Goal: Task Accomplishment & Management: Manage account settings

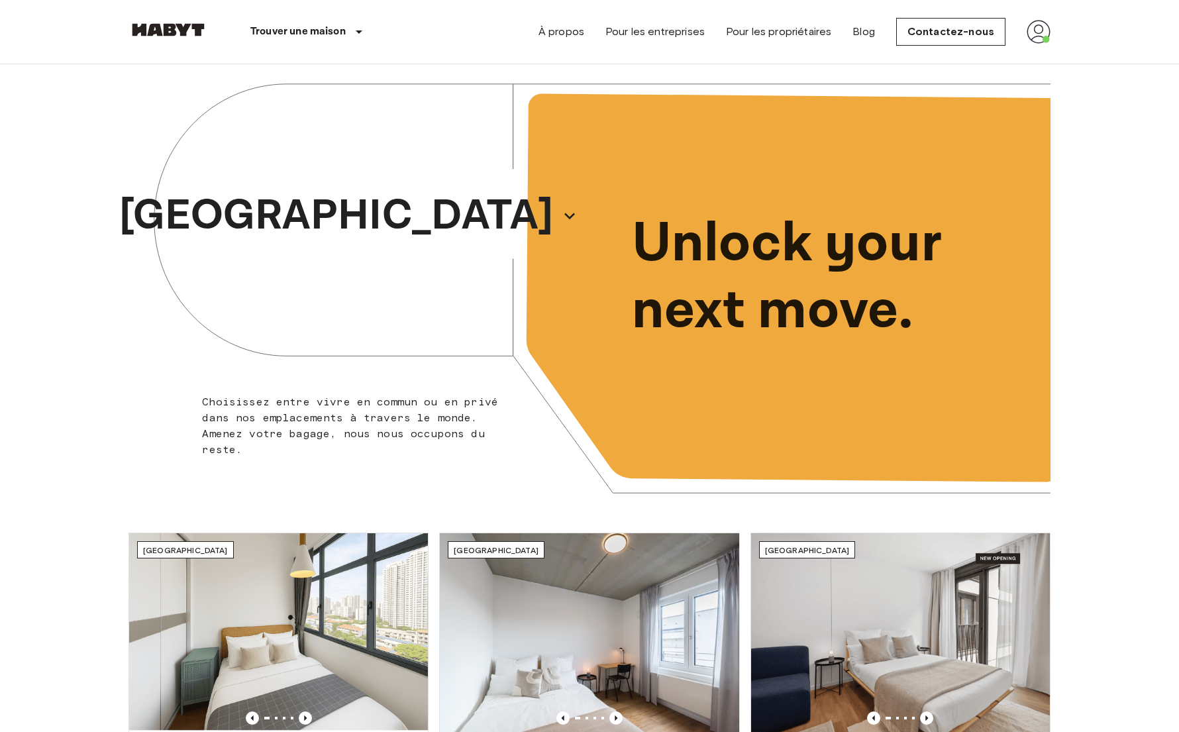
click at [1036, 28] on img at bounding box center [1039, 32] width 24 height 24
click at [866, 60] on div at bounding box center [589, 366] width 1179 height 732
click at [1045, 43] on img at bounding box center [1039, 32] width 24 height 24
click at [1043, 47] on li "Profil" at bounding box center [1093, 56] width 132 height 24
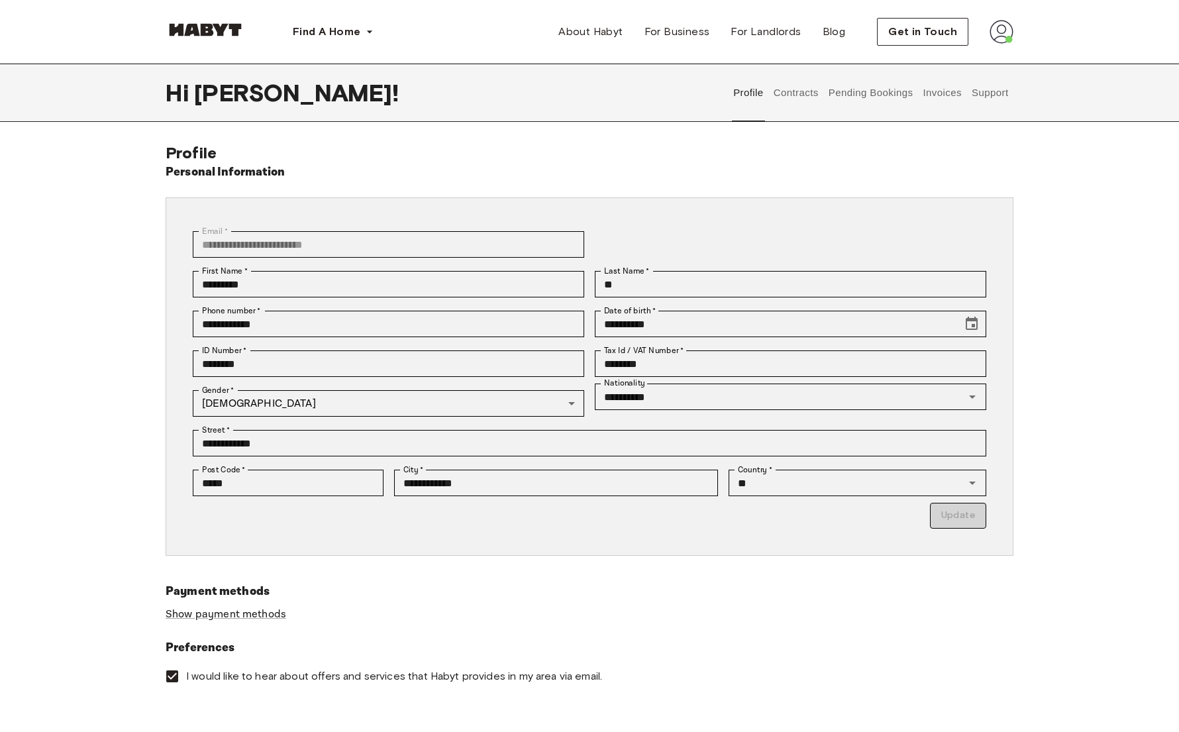
click at [978, 80] on button "Support" at bounding box center [990, 93] width 40 height 58
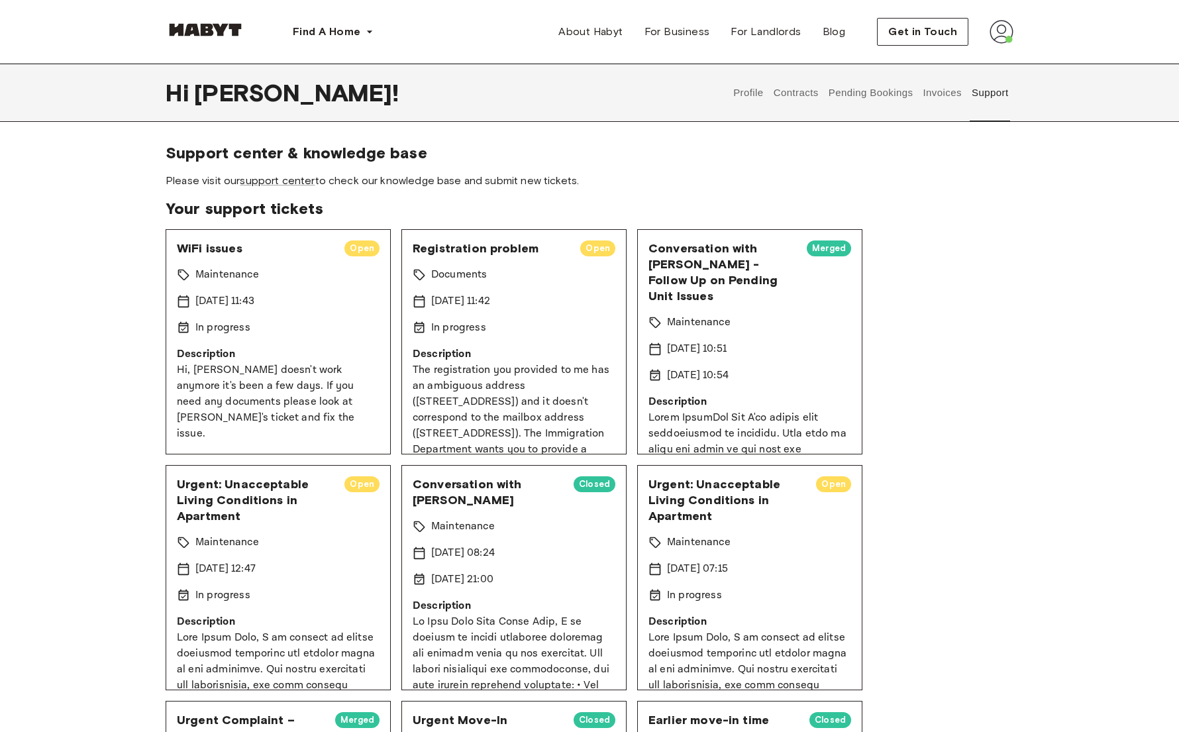
click at [292, 278] on div "Maintenance" at bounding box center [278, 275] width 203 height 16
click at [292, 186] on link "support center" at bounding box center [277, 180] width 75 height 13
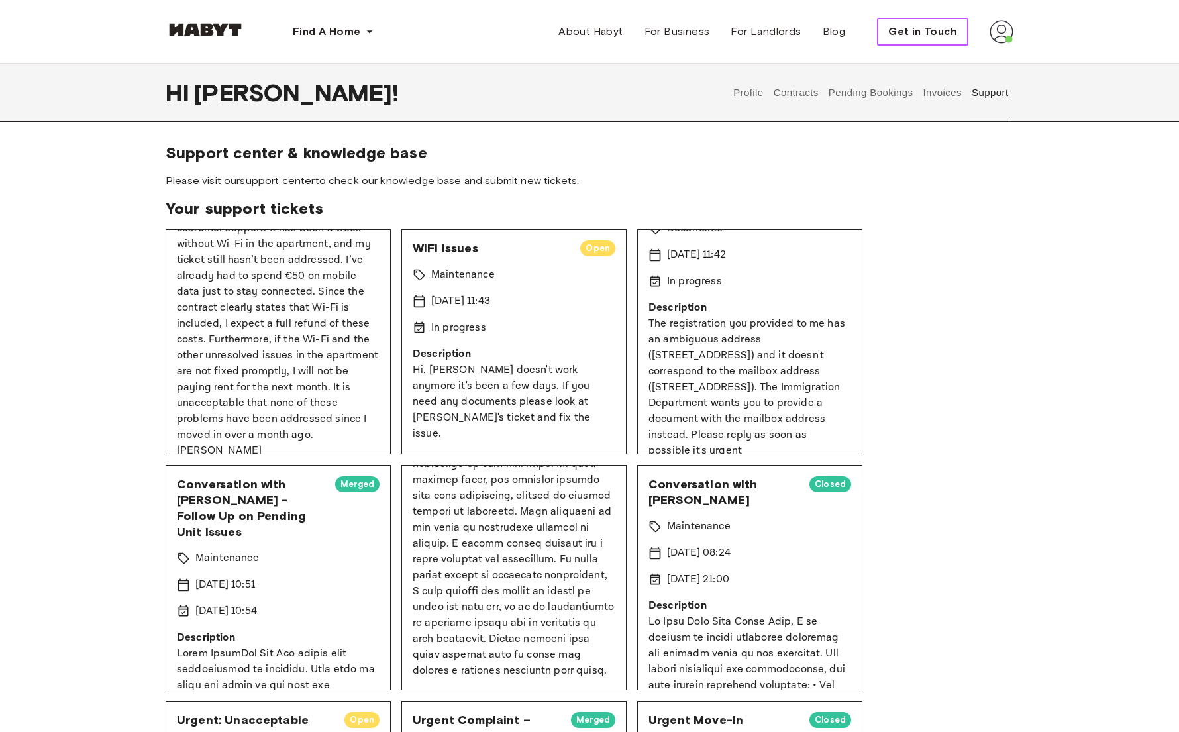
click at [935, 38] on span "Get in Touch" at bounding box center [922, 32] width 69 height 16
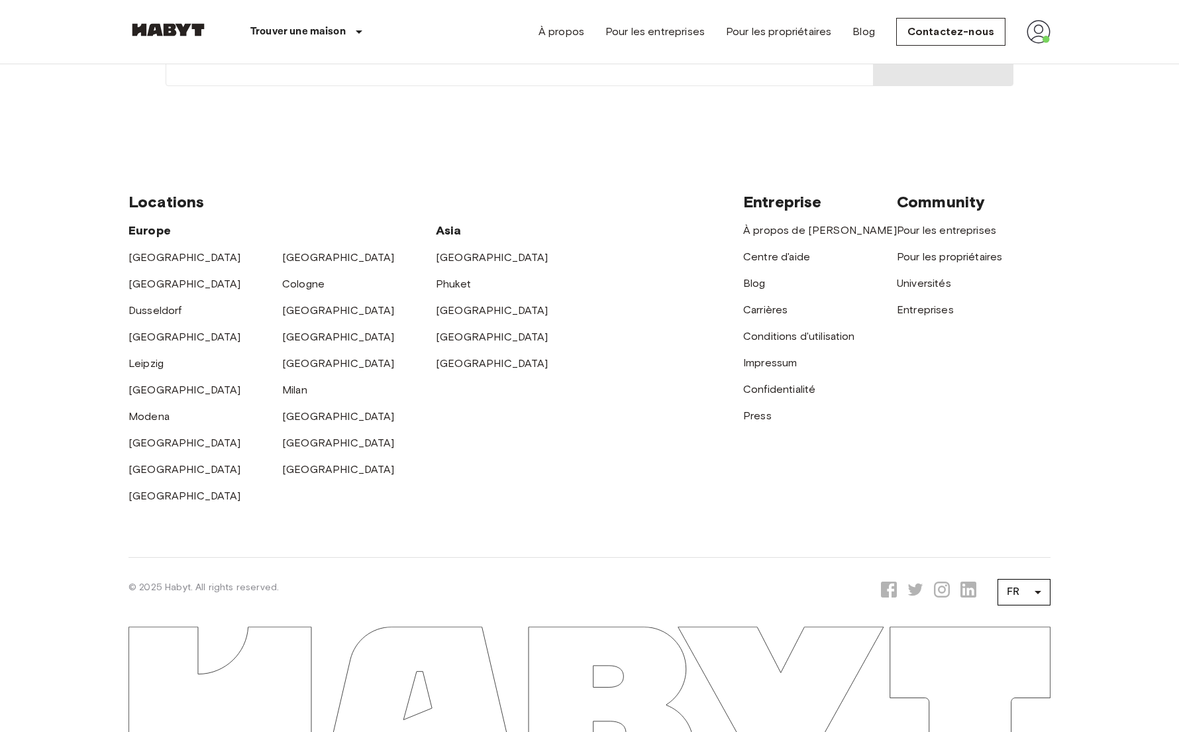
scroll to position [483, 0]
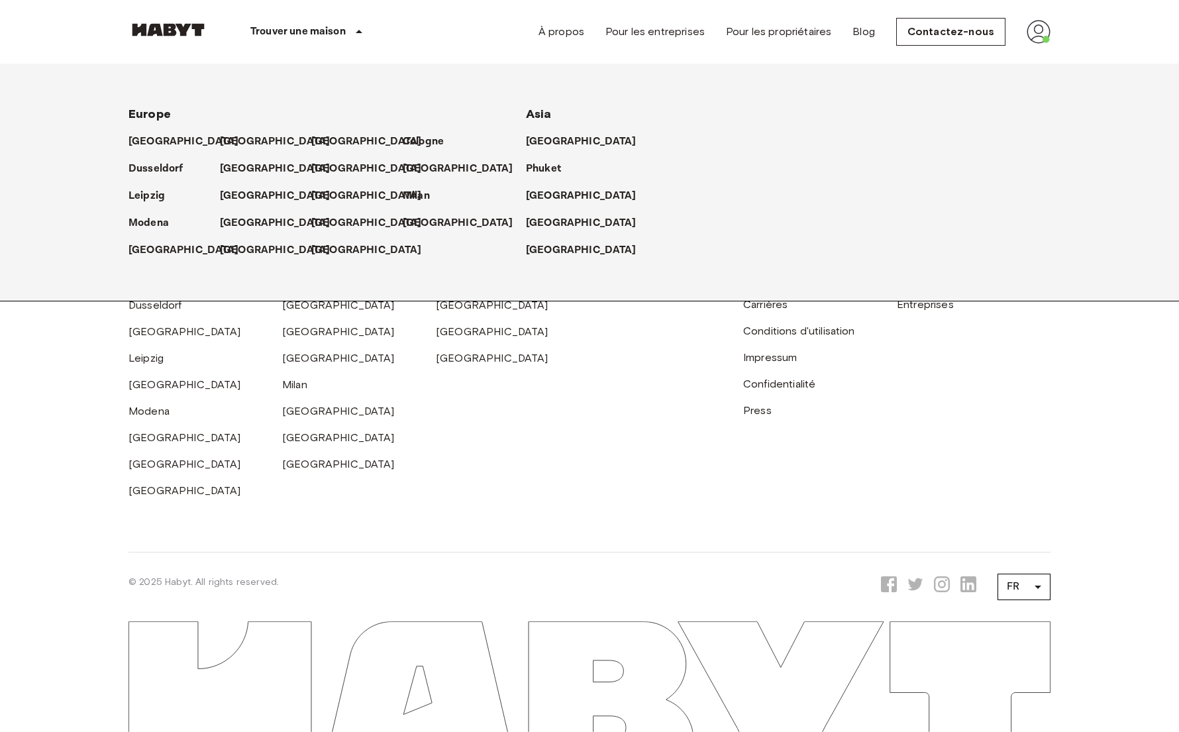
click at [316, 47] on div "Trouver une maison" at bounding box center [308, 32] width 201 height 64
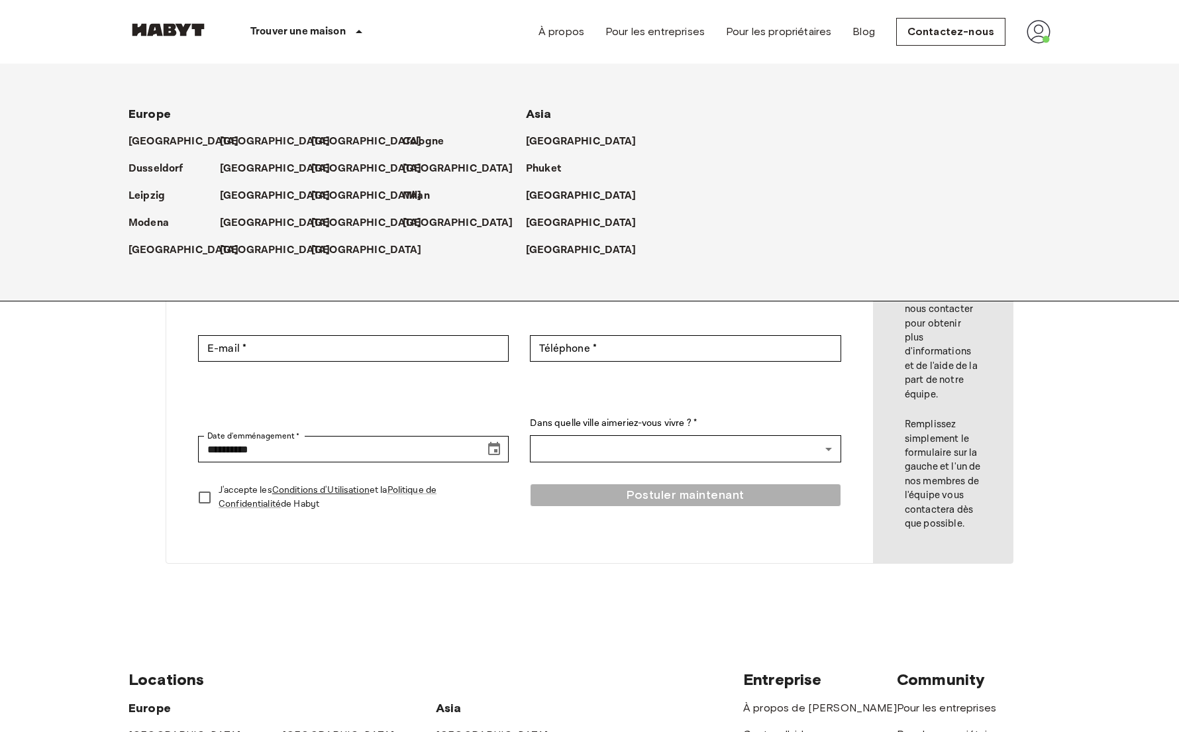
click at [505, 572] on div "**********" at bounding box center [590, 340] width 848 height 552
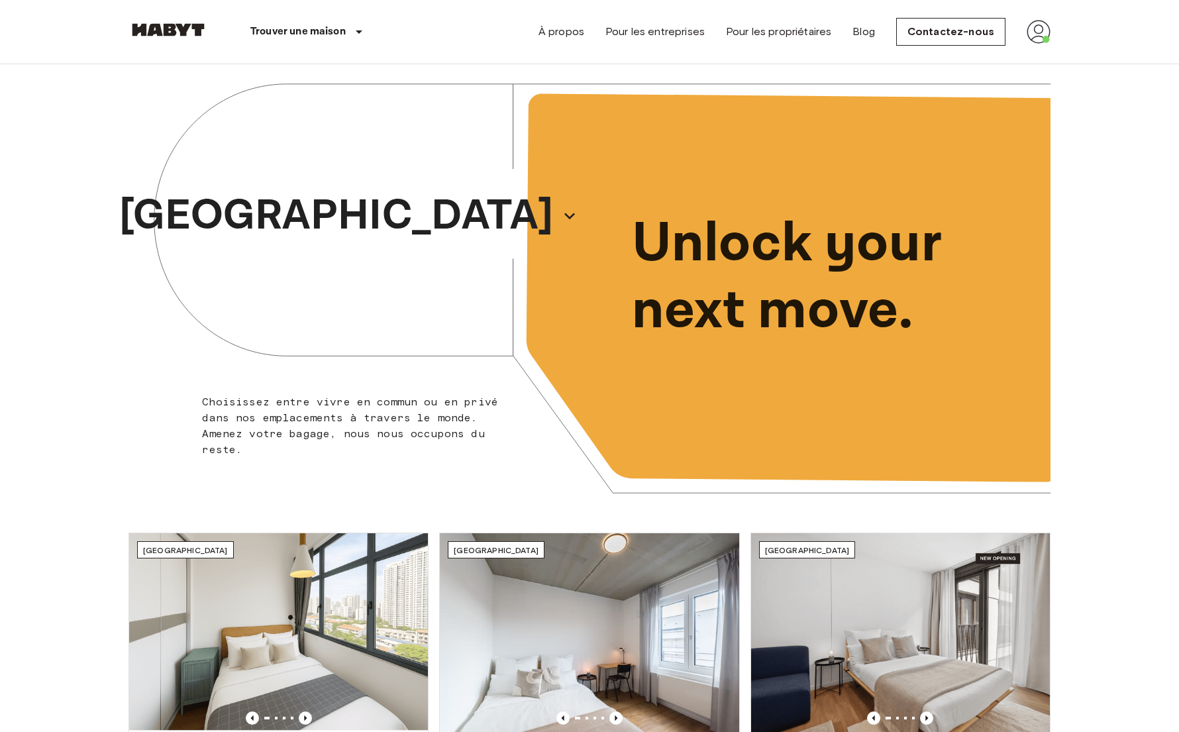
click at [1035, 28] on img at bounding box center [1039, 32] width 24 height 24
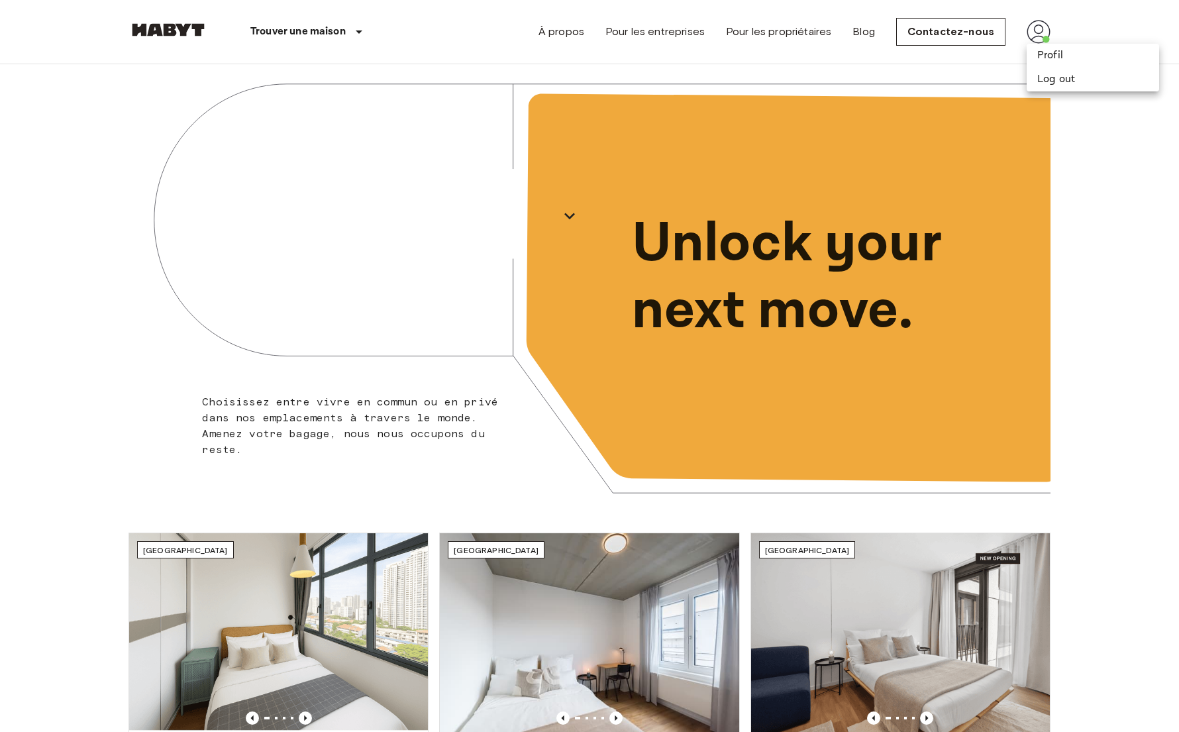
click at [1029, 34] on div at bounding box center [589, 366] width 1179 height 732
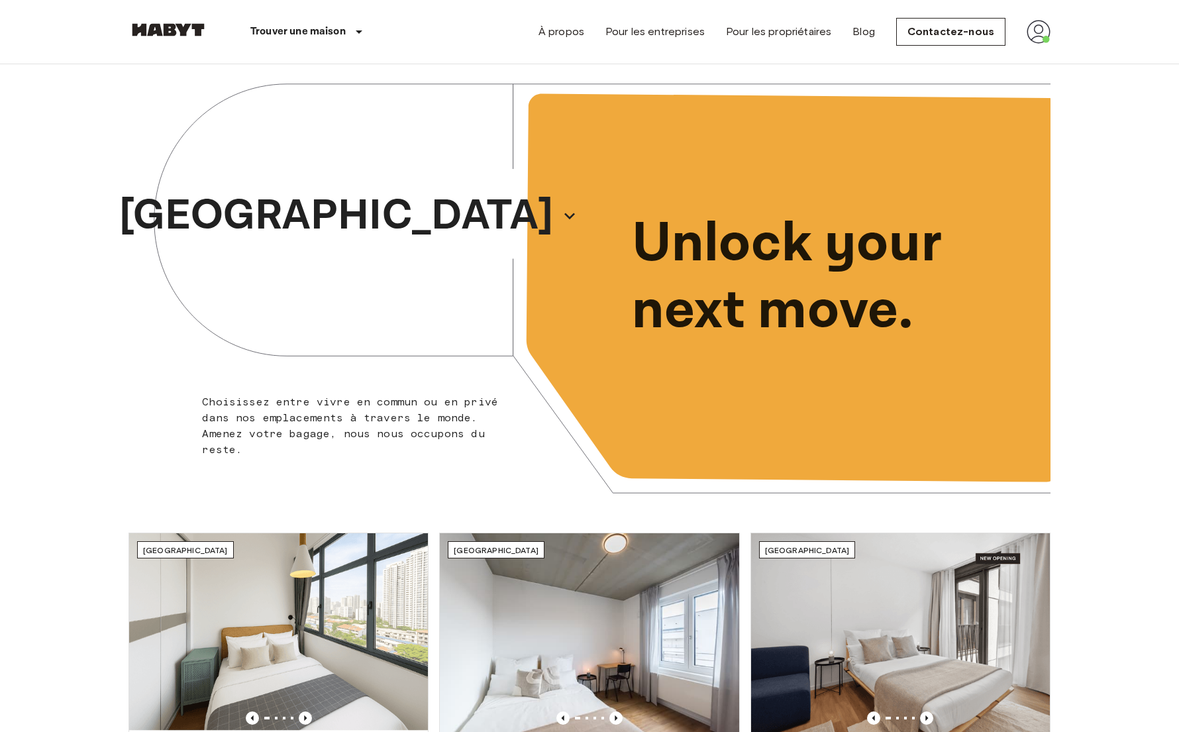
click at [1029, 28] on img at bounding box center [1039, 32] width 24 height 24
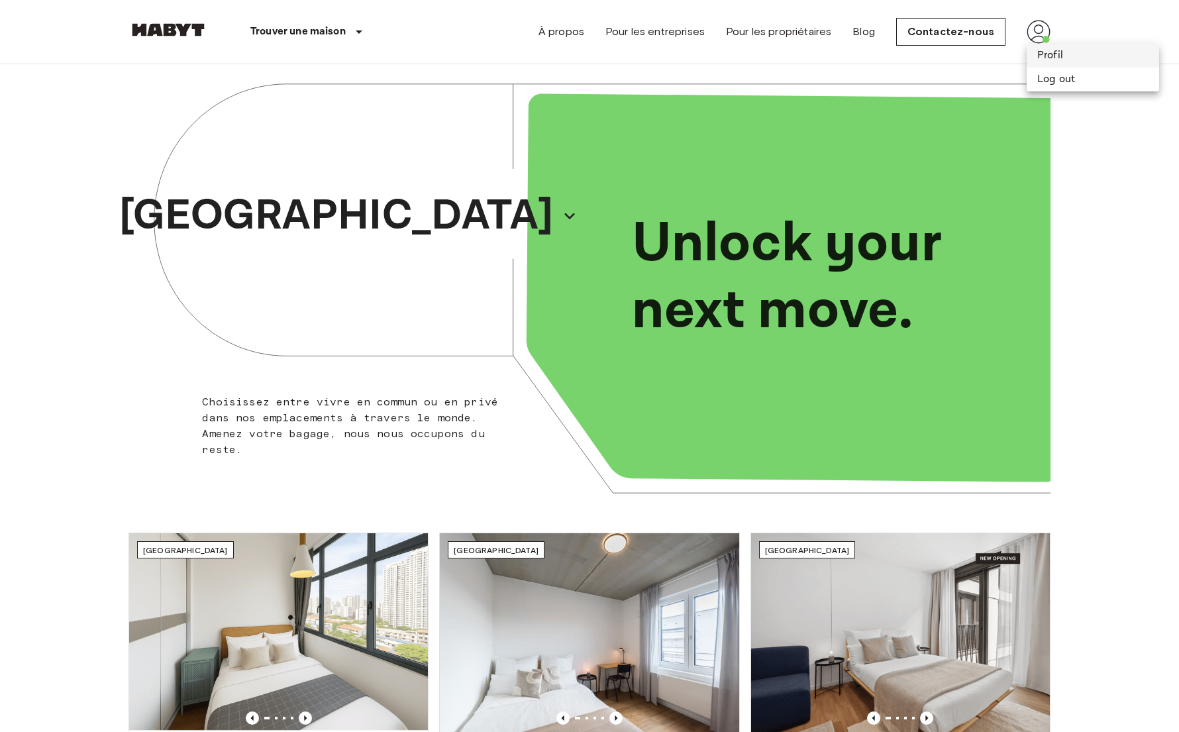
click at [1035, 62] on li "Profil" at bounding box center [1093, 56] width 132 height 24
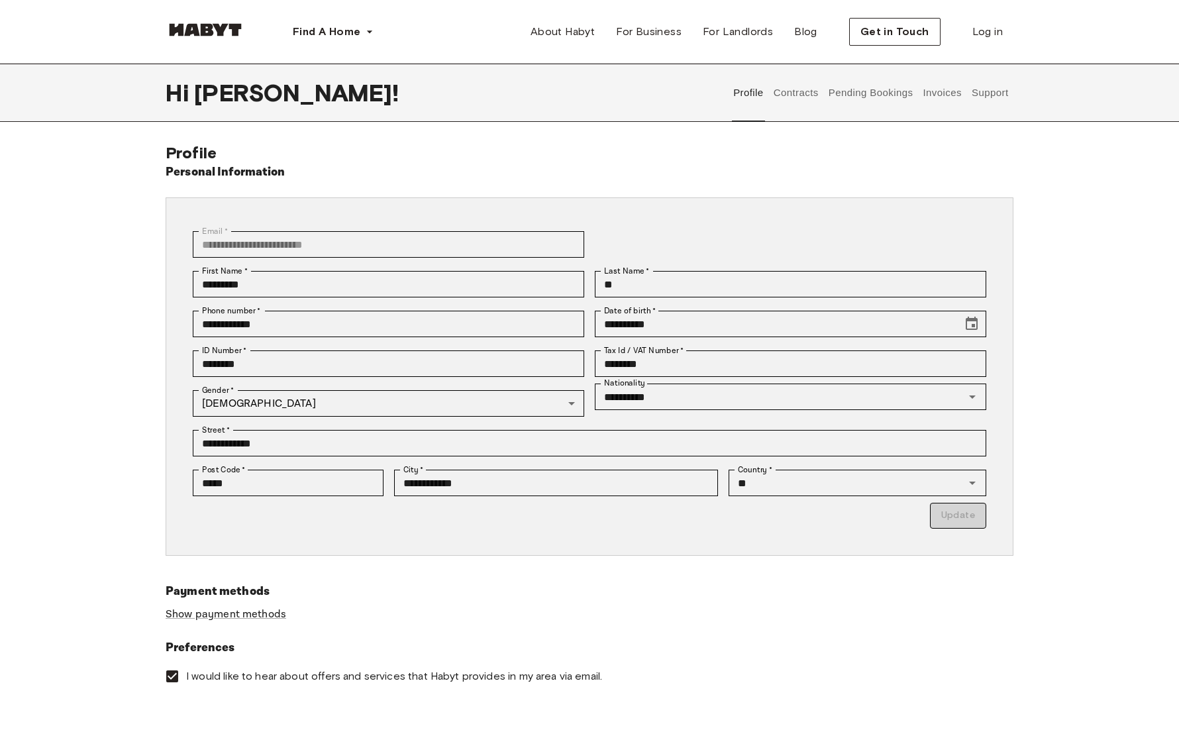
click at [791, 93] on button "Contracts" at bounding box center [796, 93] width 48 height 58
